Goal: Find specific page/section: Find specific page/section

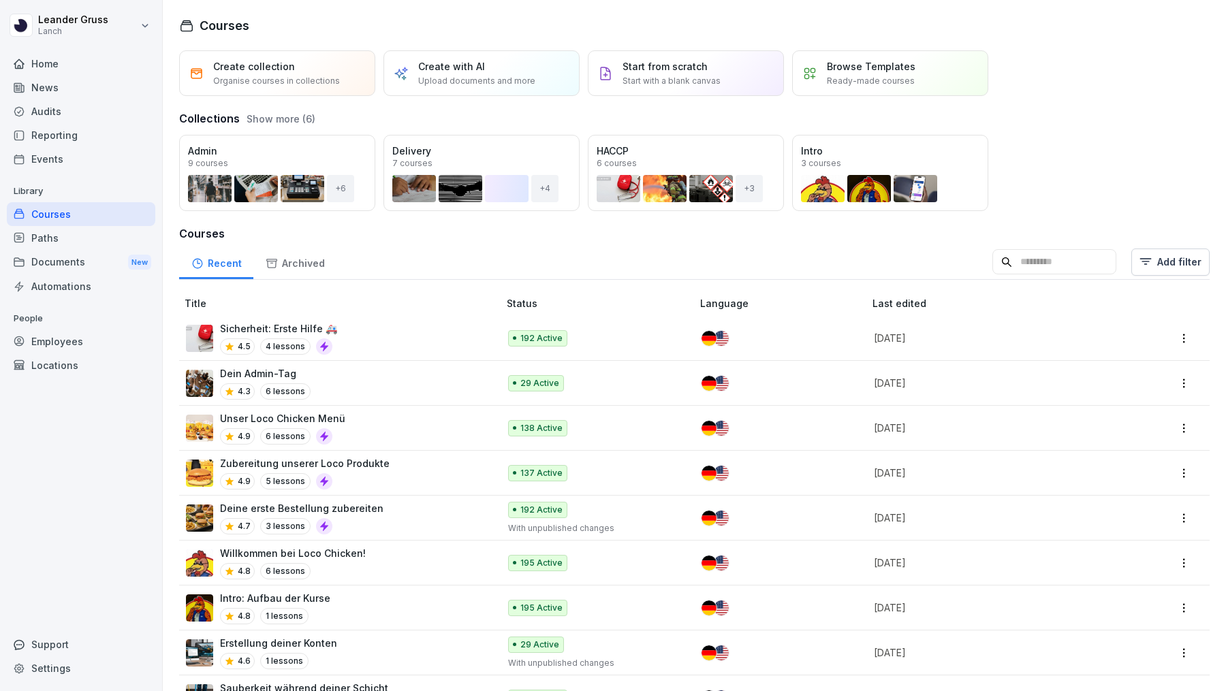
click at [80, 341] on div "Employees" at bounding box center [81, 342] width 148 height 24
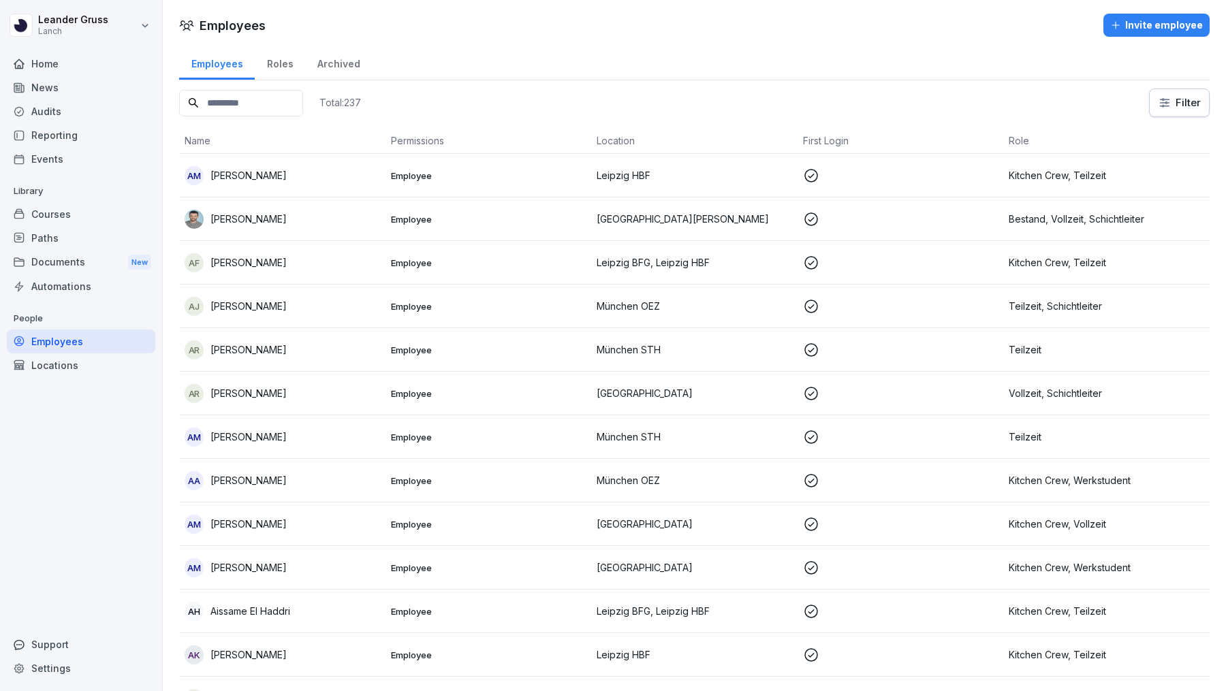
click at [238, 108] on input at bounding box center [241, 103] width 124 height 27
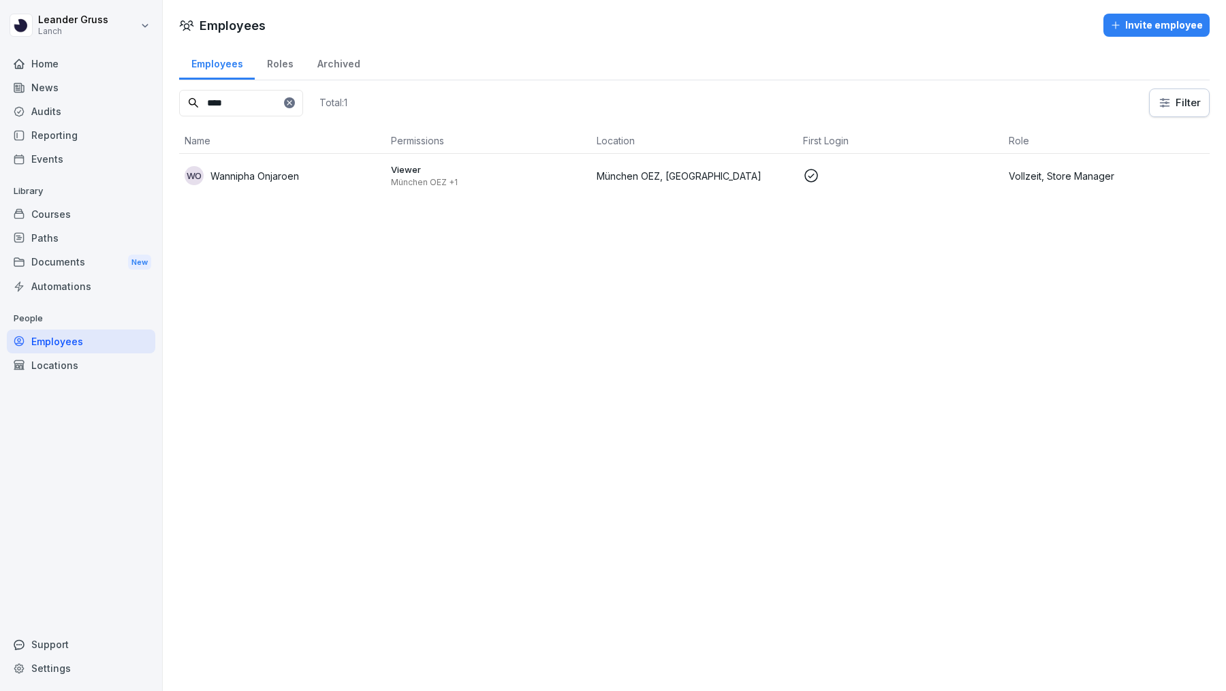
type input "****"
